Goal: Obtain resource: Obtain resource

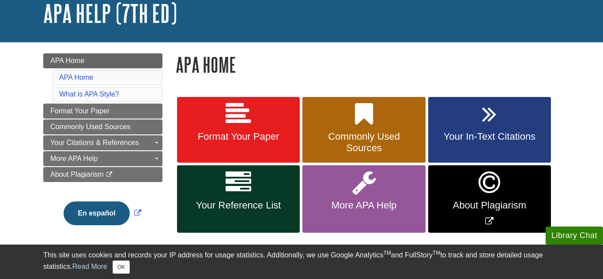
scroll to position [59, 0]
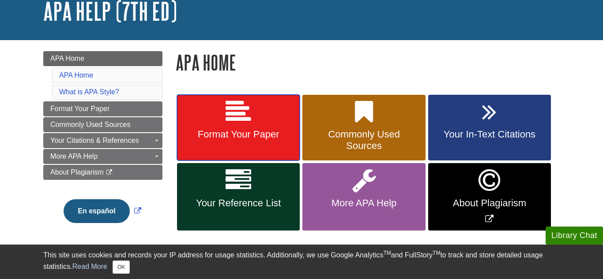
click at [222, 120] on link "Format Your Paper" at bounding box center [238, 128] width 123 height 66
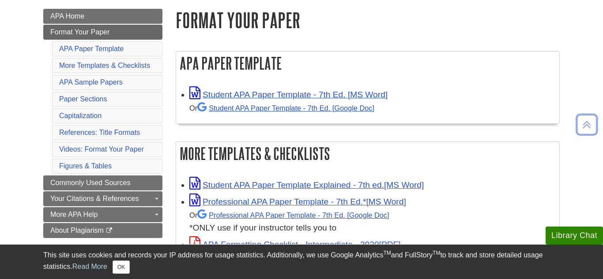
scroll to position [125, 0]
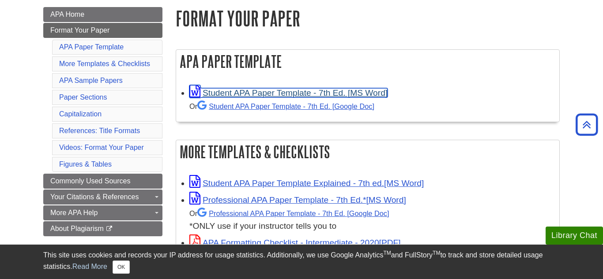
click at [228, 97] on link "Student APA Paper Template - 7th Ed. [MS Word]" at bounding box center [288, 92] width 198 height 9
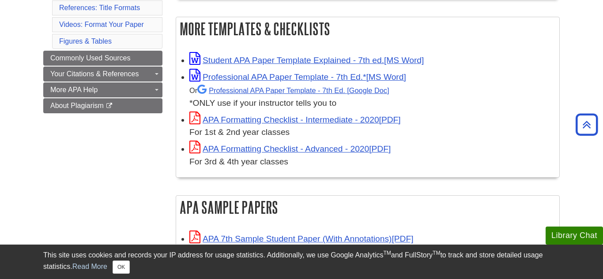
scroll to position [248, 0]
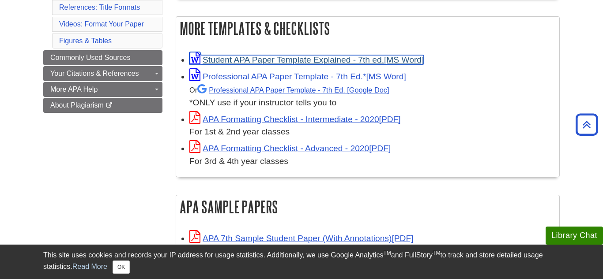
click at [251, 61] on link "Student APA Paper Template Explained - 7th ed." at bounding box center [306, 59] width 234 height 9
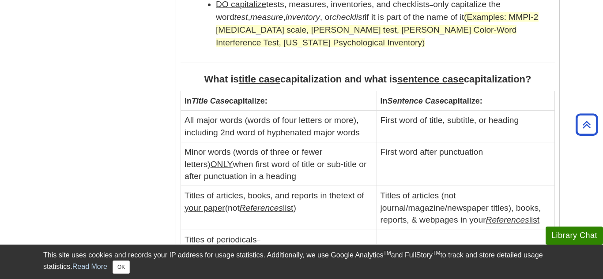
scroll to position [997, 0]
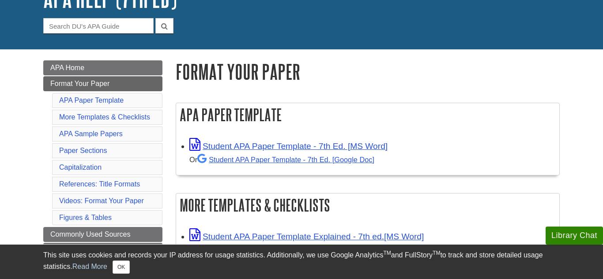
scroll to position [73, 0]
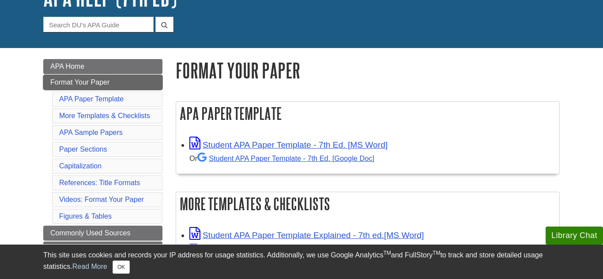
click at [124, 86] on link "Format Your Paper" at bounding box center [102, 82] width 119 height 15
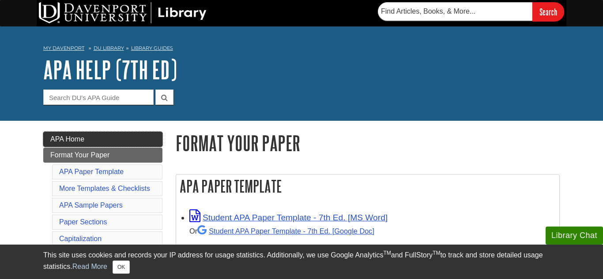
click at [136, 146] on link "APA Home" at bounding box center [102, 139] width 119 height 15
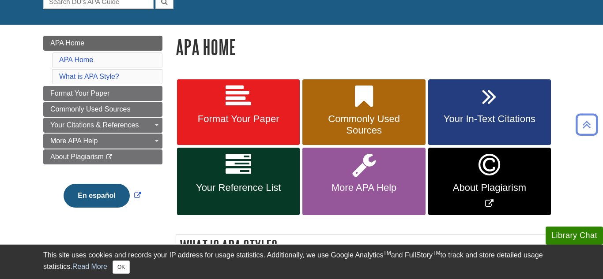
scroll to position [96, 0]
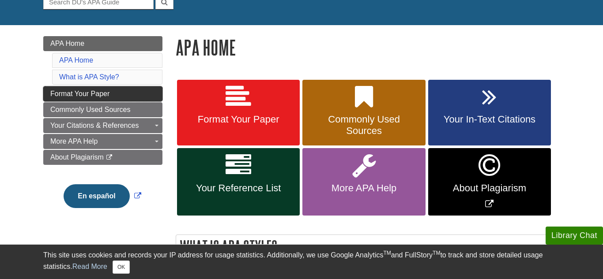
click at [124, 99] on link "Format Your Paper" at bounding box center [102, 93] width 119 height 15
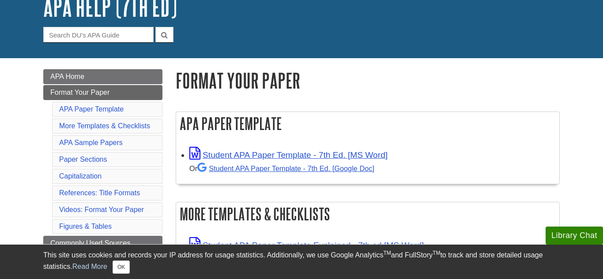
scroll to position [63, 0]
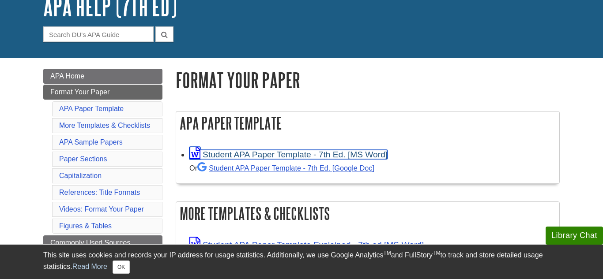
click at [268, 157] on link "Student APA Paper Template - 7th Ed. [MS Word]" at bounding box center [288, 154] width 198 height 9
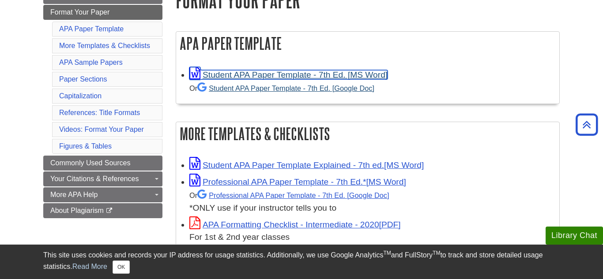
scroll to position [146, 0]
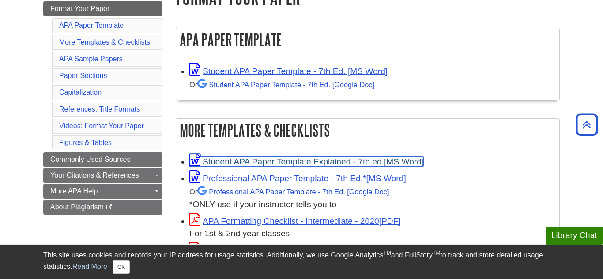
click at [264, 161] on link "Student APA Paper Template Explained - 7th ed." at bounding box center [306, 161] width 234 height 9
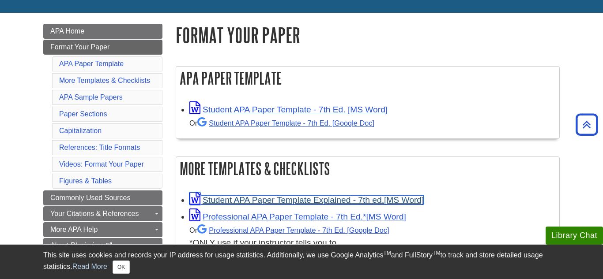
scroll to position [108, 0]
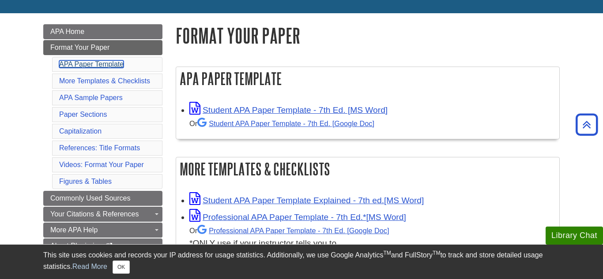
click at [110, 65] on link "APA Paper Template" at bounding box center [91, 64] width 64 height 8
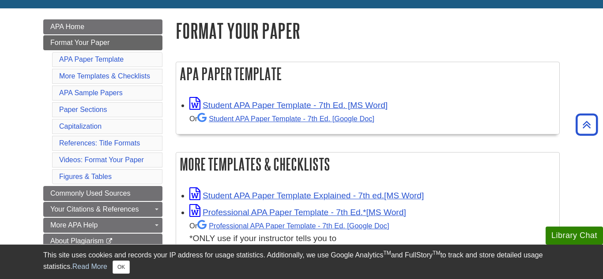
scroll to position [113, 0]
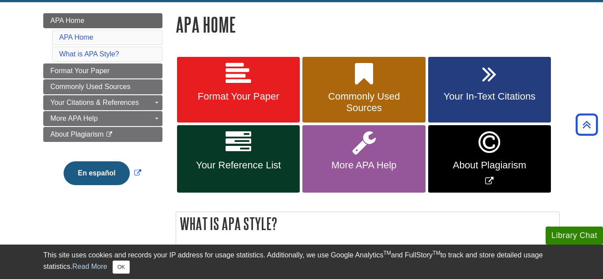
scroll to position [118, 0]
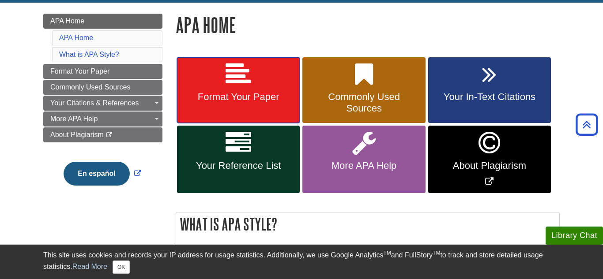
click at [251, 101] on span "Format Your Paper" at bounding box center [238, 96] width 109 height 11
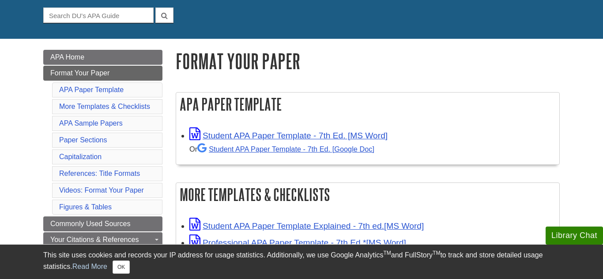
scroll to position [83, 0]
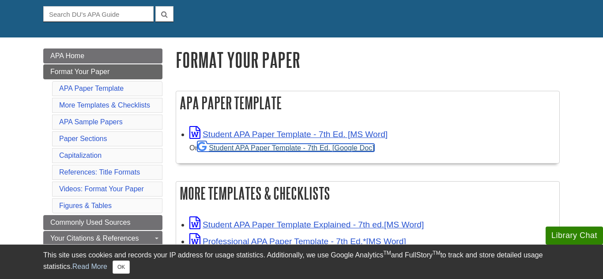
click at [259, 146] on link "Student APA Paper Template - 7th Ed. [Google Doc]" at bounding box center [285, 148] width 177 height 8
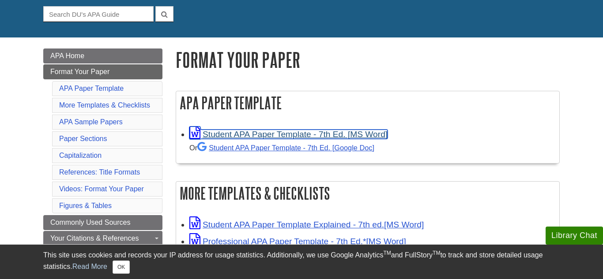
click at [248, 136] on link "Student APA Paper Template - 7th Ed. [MS Word]" at bounding box center [288, 134] width 198 height 9
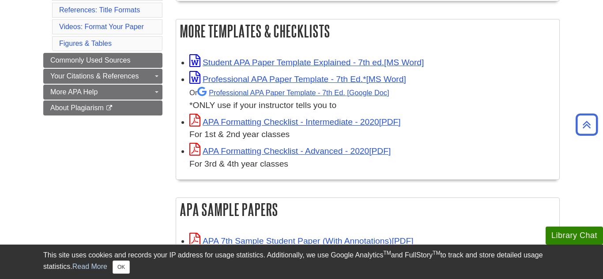
scroll to position [247, 0]
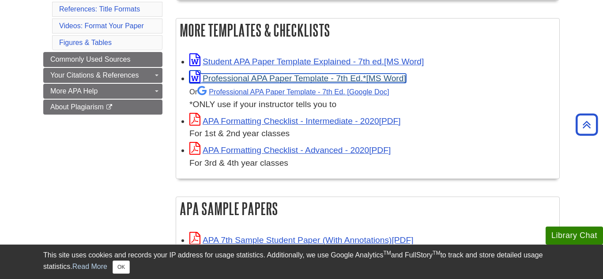
click at [286, 79] on link "Professional APA Paper Template - 7th Ed.*" at bounding box center [297, 78] width 217 height 9
